Goal: Information Seeking & Learning: Check status

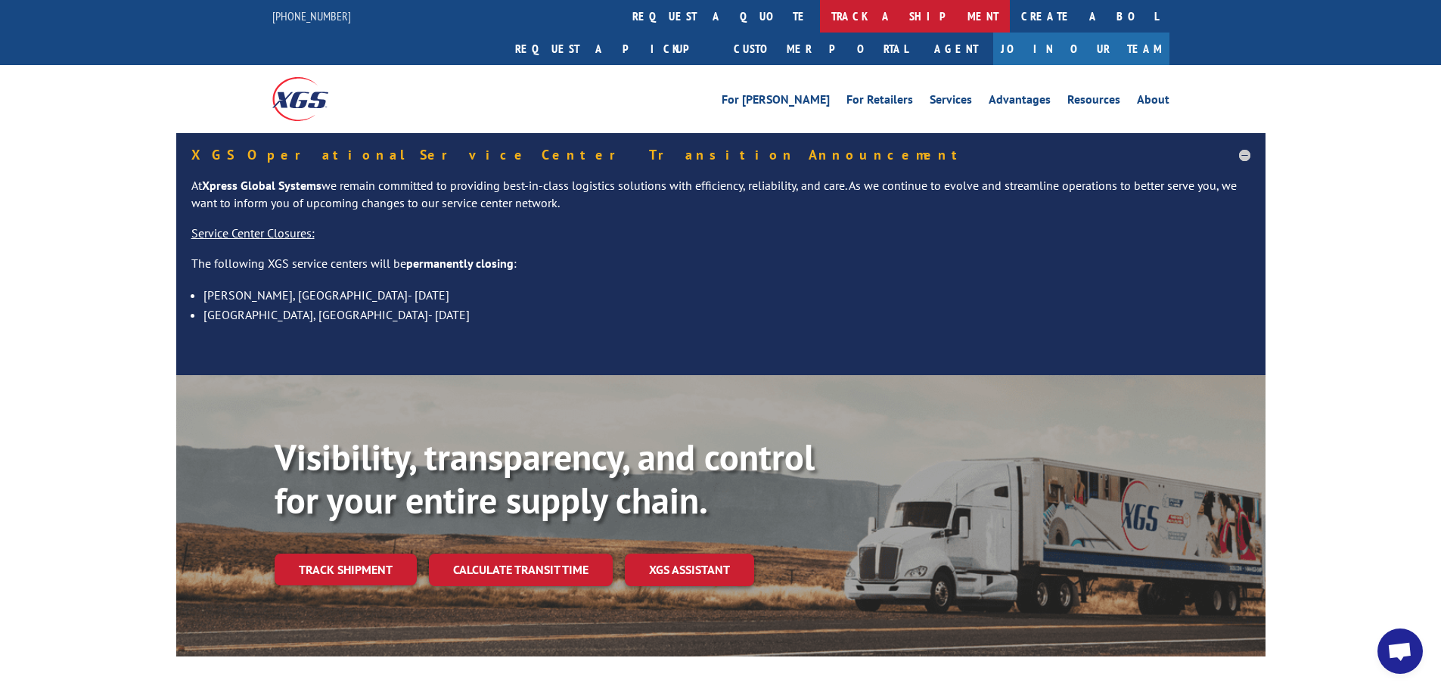
click at [820, 24] on link "track a shipment" at bounding box center [915, 16] width 190 height 33
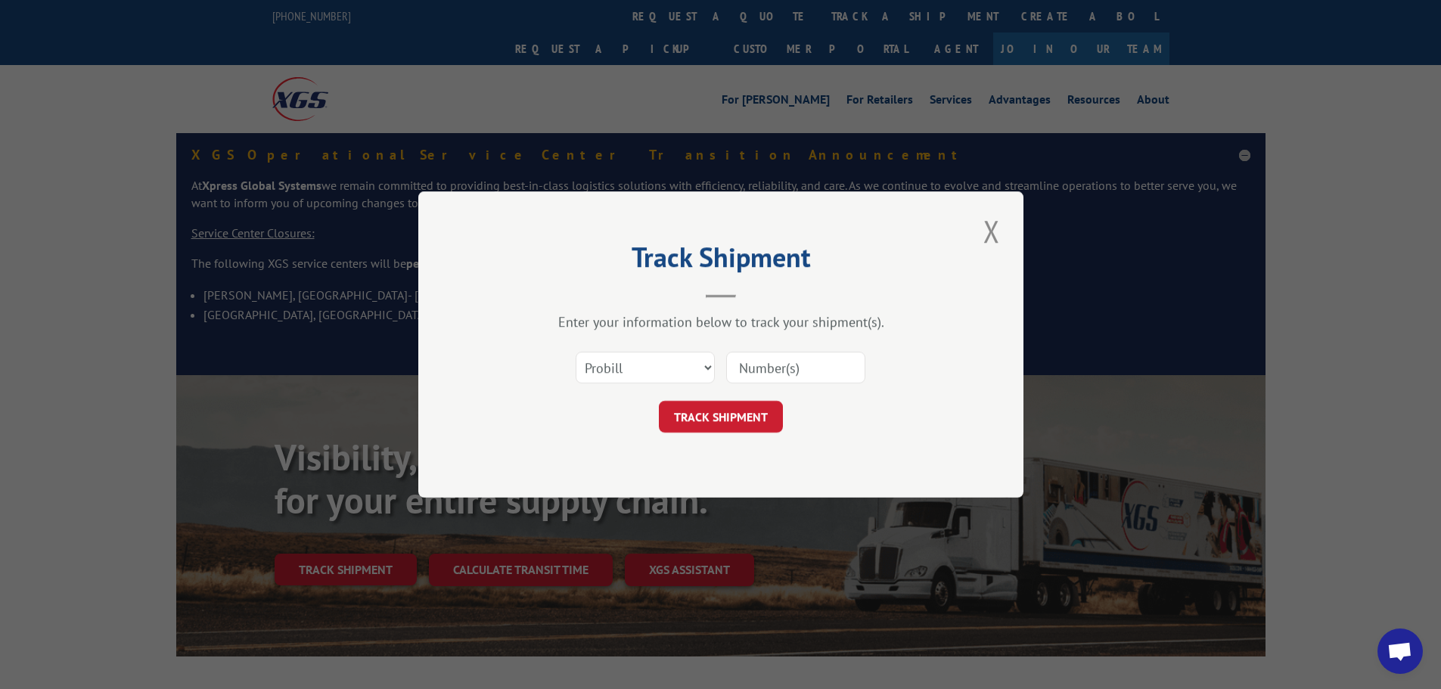
click at [760, 357] on input at bounding box center [795, 368] width 139 height 32
type input "17513808"
click at [730, 412] on button "TRACK SHIPMENT" at bounding box center [721, 417] width 124 height 32
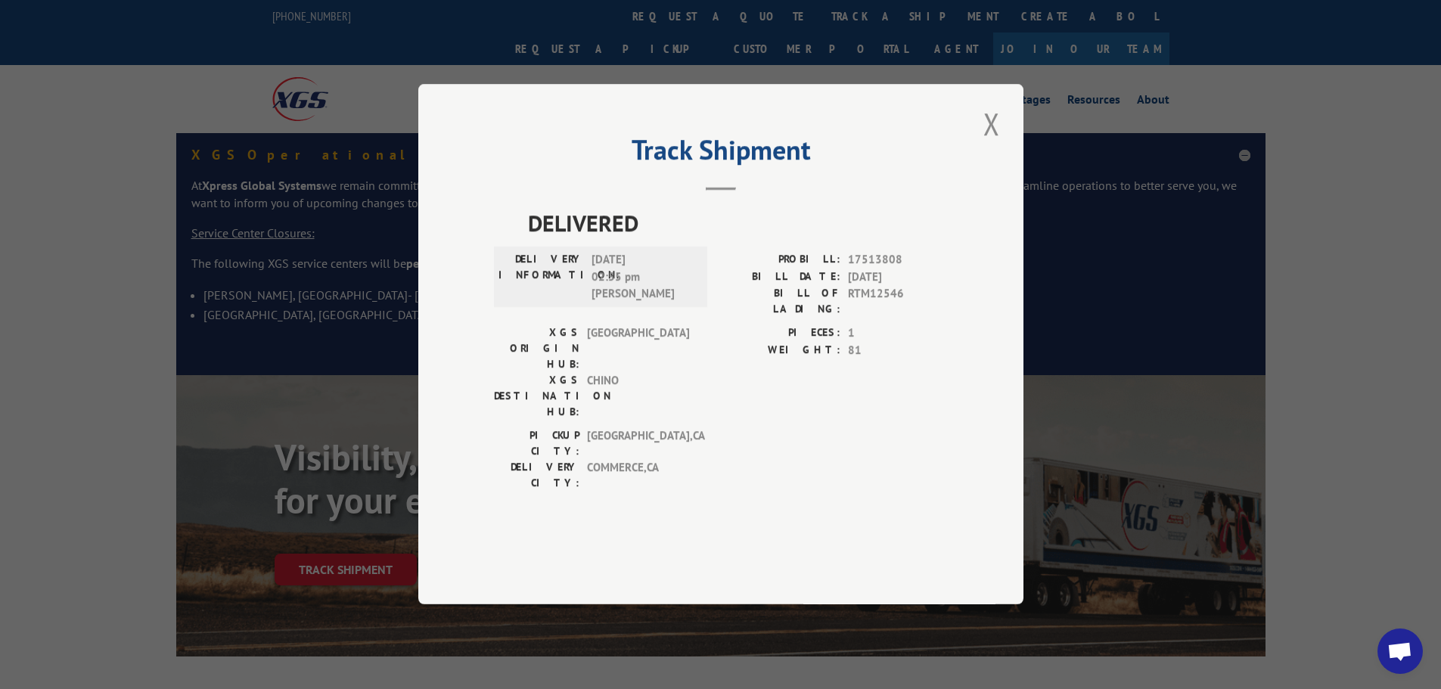
click at [937, 228] on div "Track Shipment DELIVERED DELIVERY INFORMATION: [DATE] 02:55 pm [PERSON_NAME]: 1…" at bounding box center [720, 344] width 605 height 521
click at [993, 145] on button "Close modal" at bounding box center [992, 124] width 26 height 42
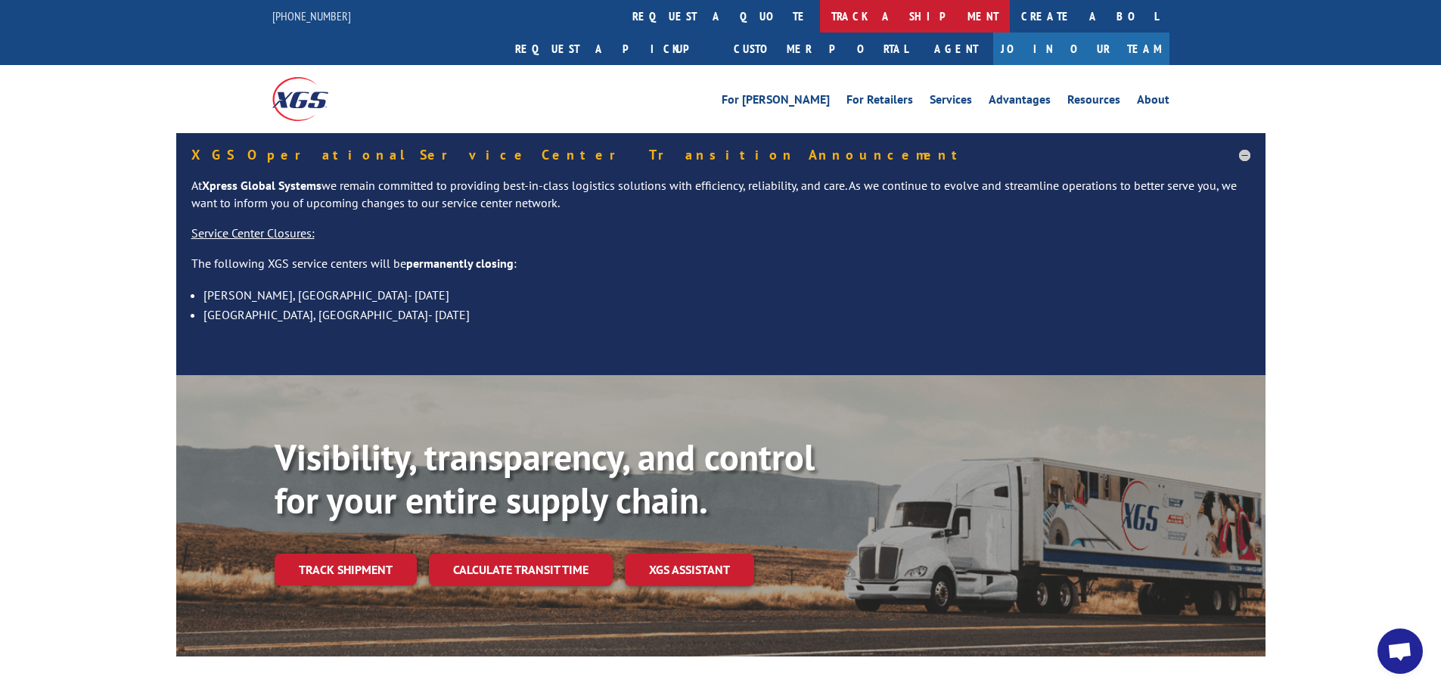
click at [820, 16] on link "track a shipment" at bounding box center [915, 16] width 190 height 33
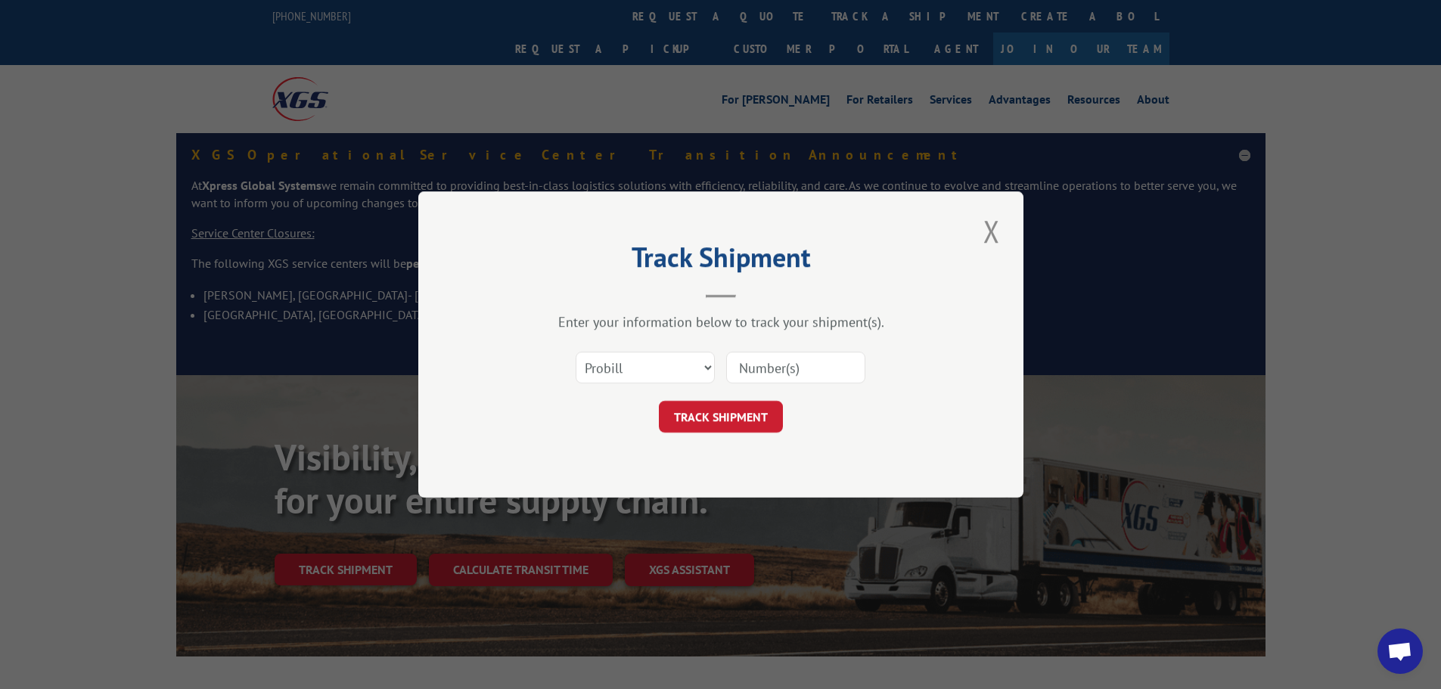
click at [808, 365] on input at bounding box center [795, 368] width 139 height 32
type input "17513233"
click at [749, 424] on button "TRACK SHIPMENT" at bounding box center [721, 417] width 124 height 32
